Goal: Task Accomplishment & Management: Manage account settings

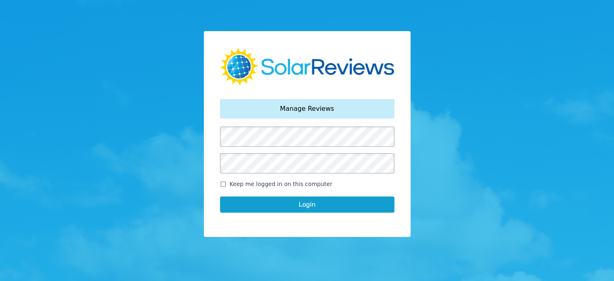
click at [222, 185] on input "Keep me logged in on this computer" at bounding box center [223, 183] width 6 height 5
checkbox input "true"
click at [300, 208] on button "Login" at bounding box center [307, 204] width 174 height 16
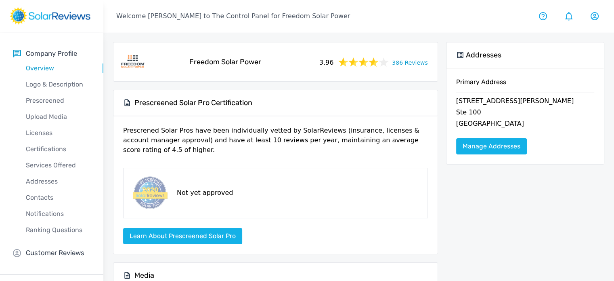
click at [418, 62] on link "386 Reviews" at bounding box center [410, 62] width 36 height 10
